Goal: Check status: Check status

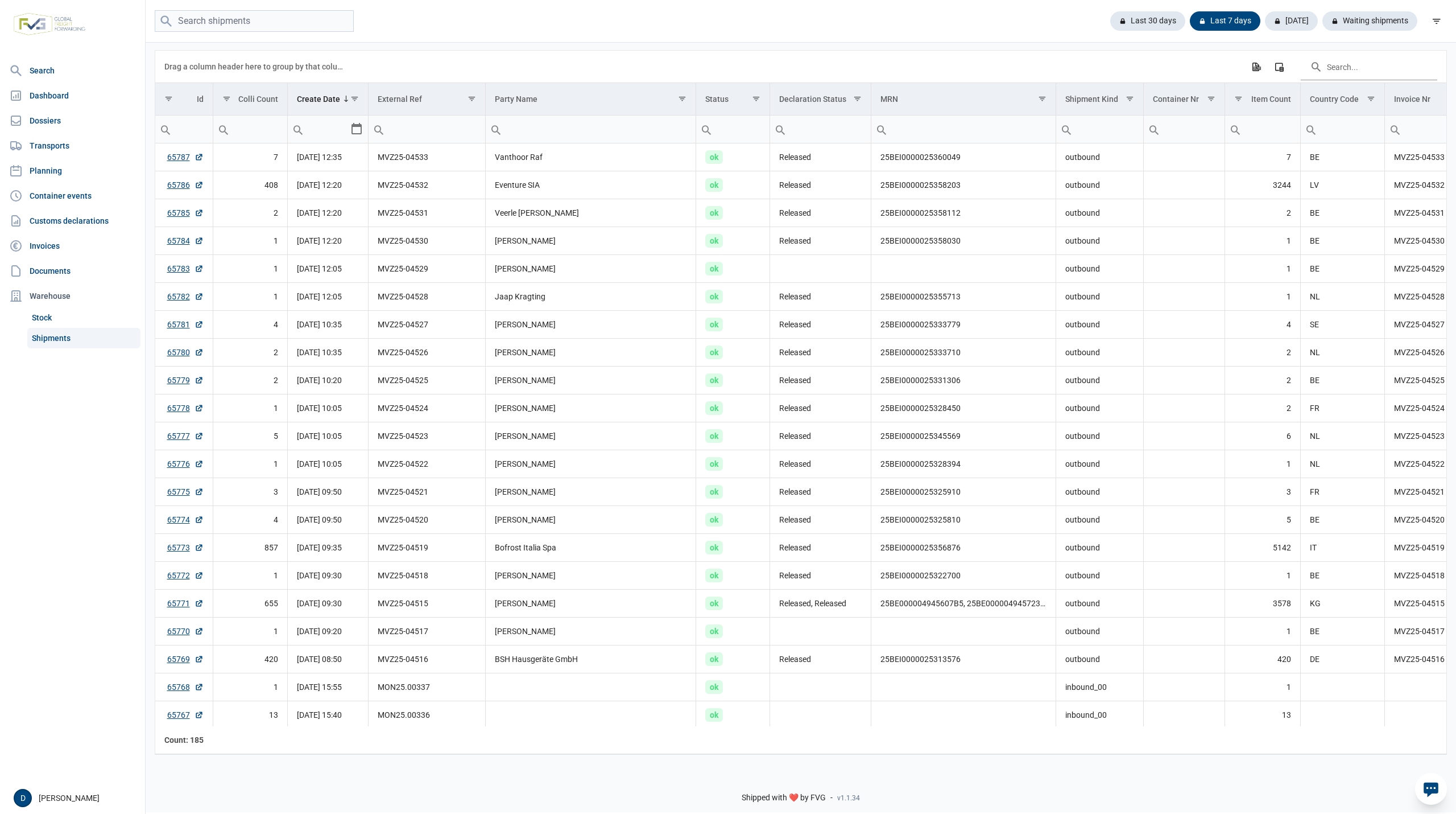
click at [233, 11] on div "Last 30 days Last 7 days Today Waiting shipments" at bounding box center [801, 21] width 1310 height 43
click at [233, 19] on input "search" at bounding box center [254, 21] width 199 height 22
paste input "mvz25-04532"
type input "mvz25-04532"
